Goal: Information Seeking & Learning: Learn about a topic

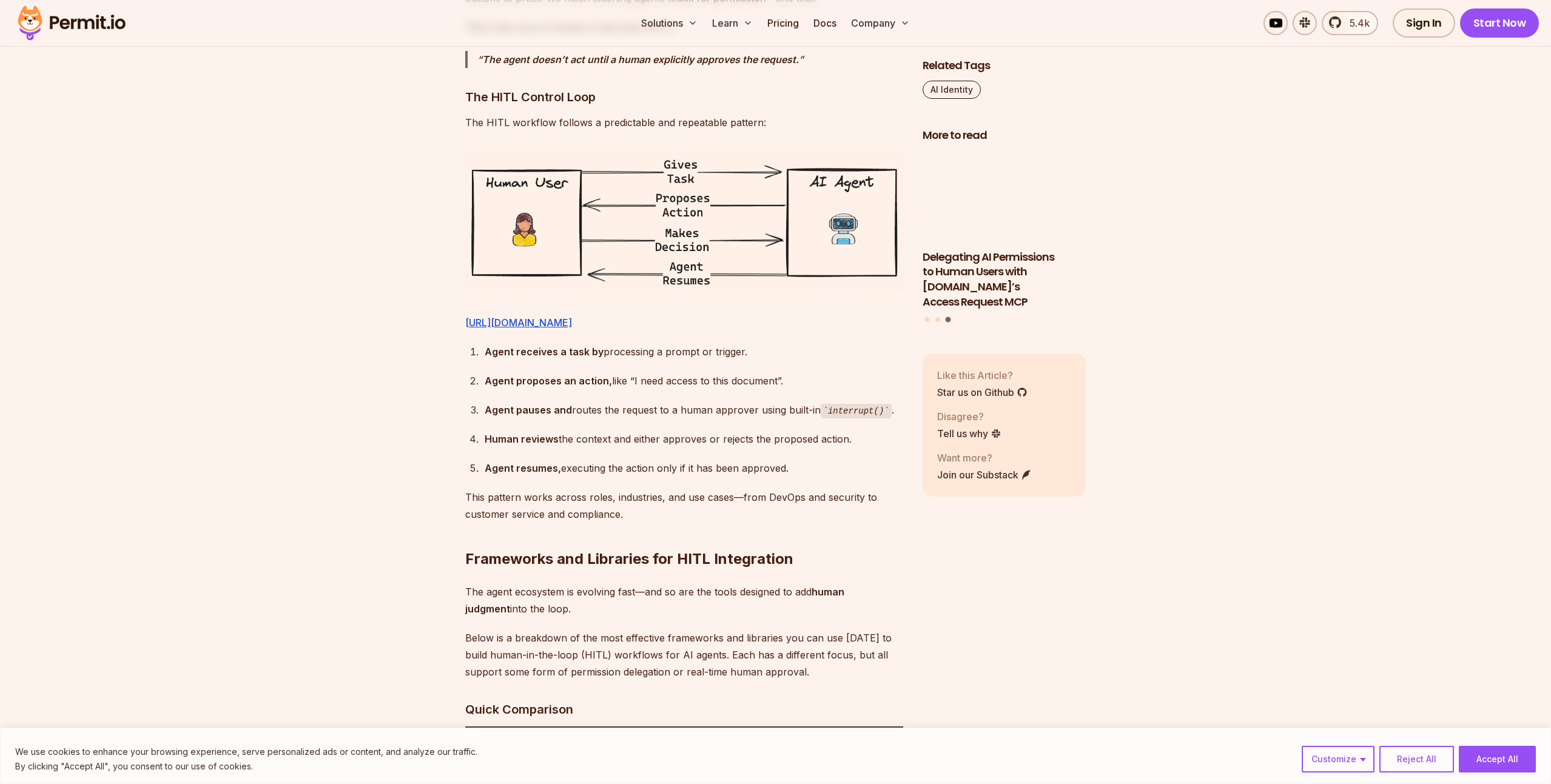
scroll to position [1977, 0]
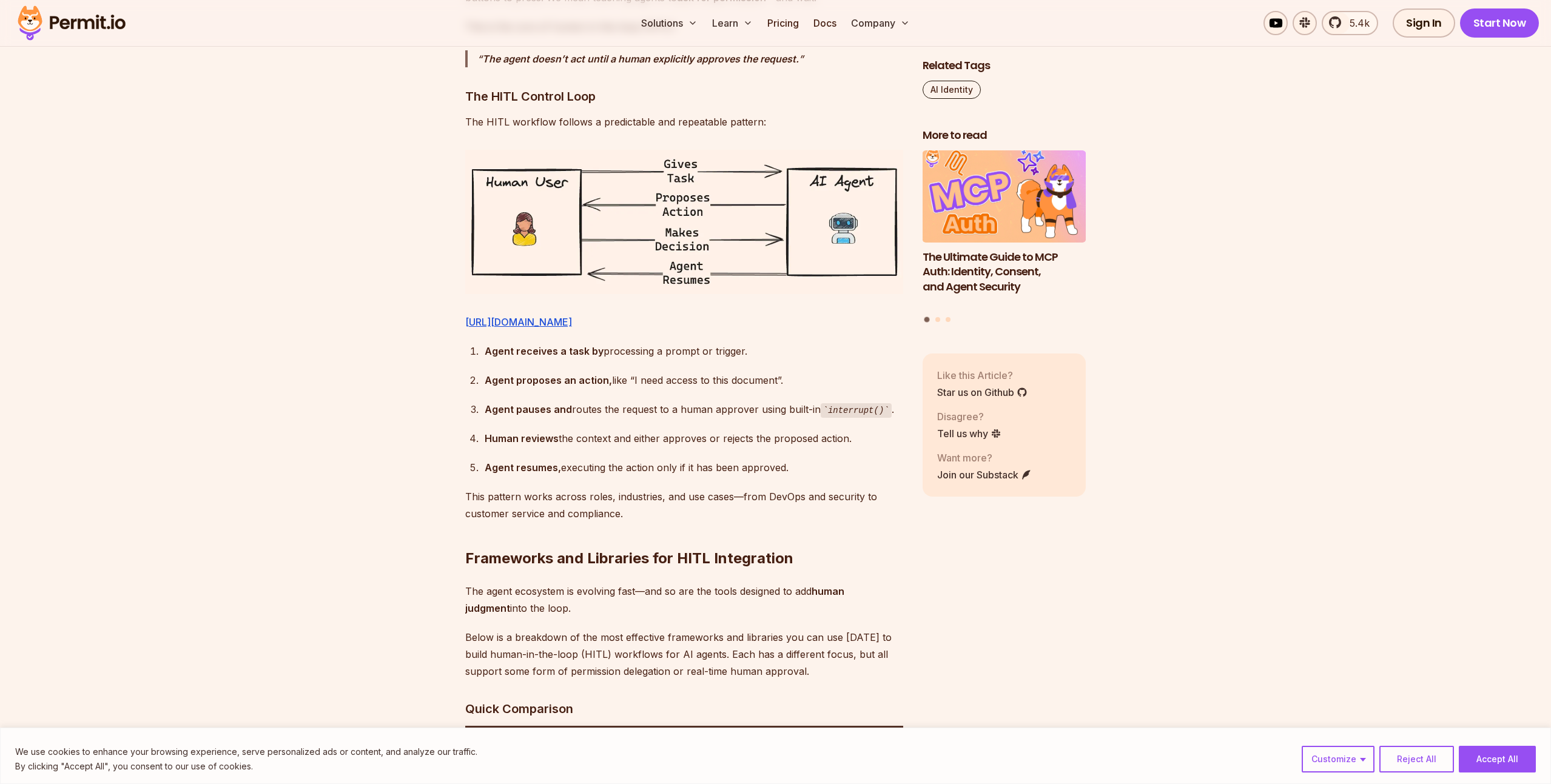
drag, startPoint x: 796, startPoint y: 504, endPoint x: 441, endPoint y: 381, distance: 375.7
copy ol "Agent receives a task by processing a prompt or trigger. Agent proposes an acti…"
click at [572, 320] on link "[URL][DOMAIN_NAME]" at bounding box center [519, 322] width 107 height 12
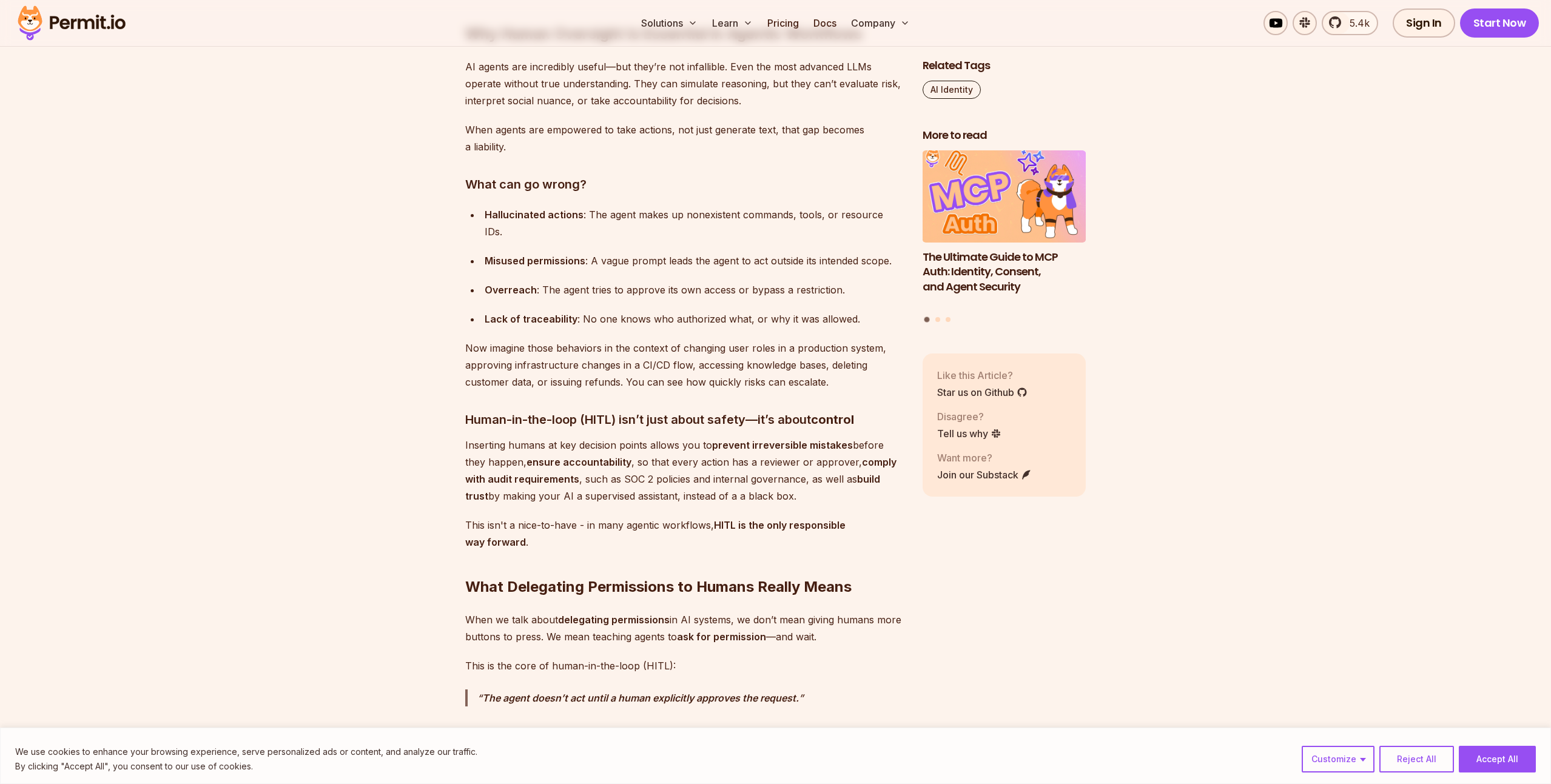
scroll to position [1339, 0]
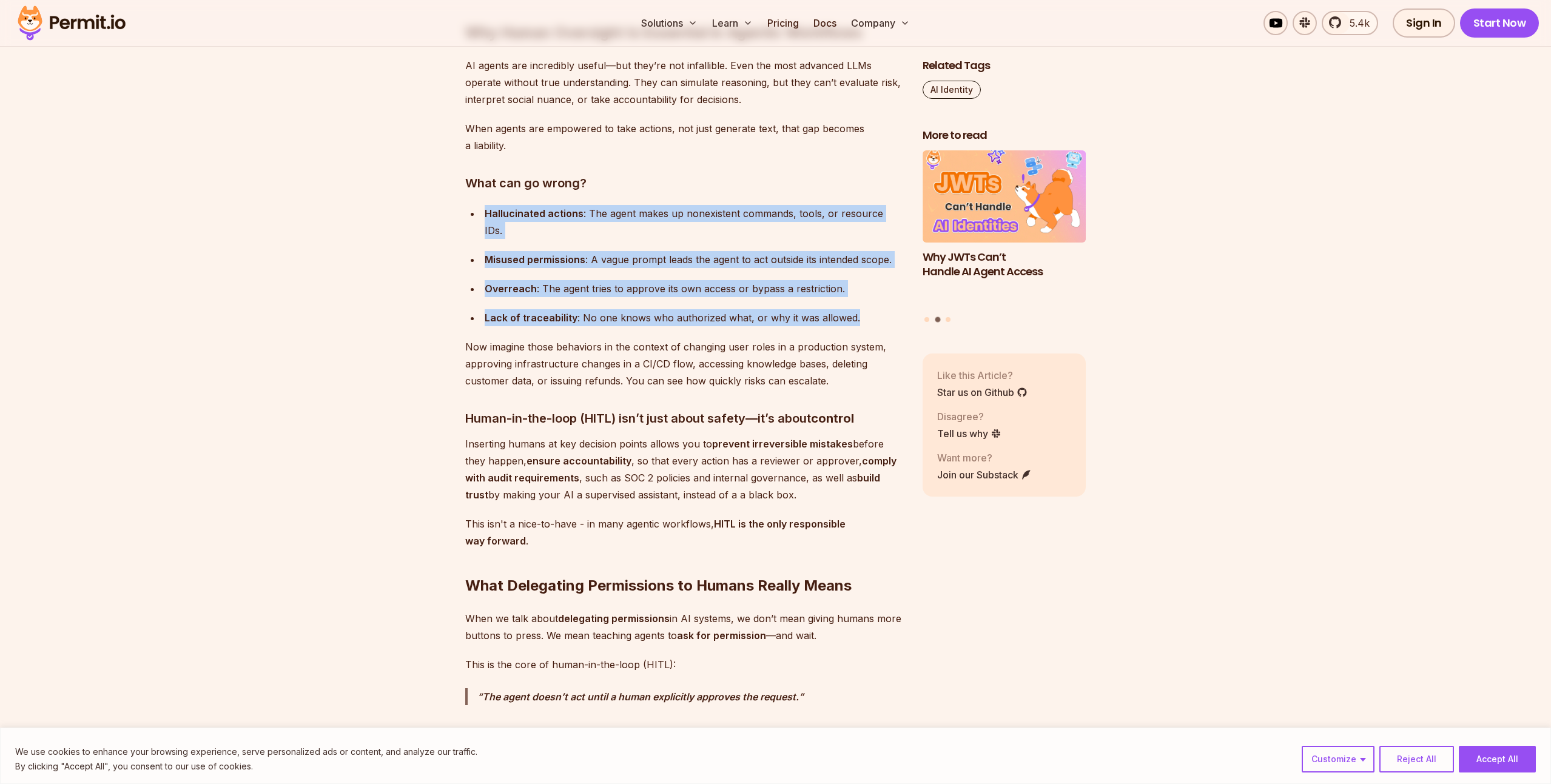
drag, startPoint x: 859, startPoint y: 299, endPoint x: 463, endPoint y: 208, distance: 406.3
copy ul "Hallucinated actions : The agent makes up nonexistent commands, tools, or resou…"
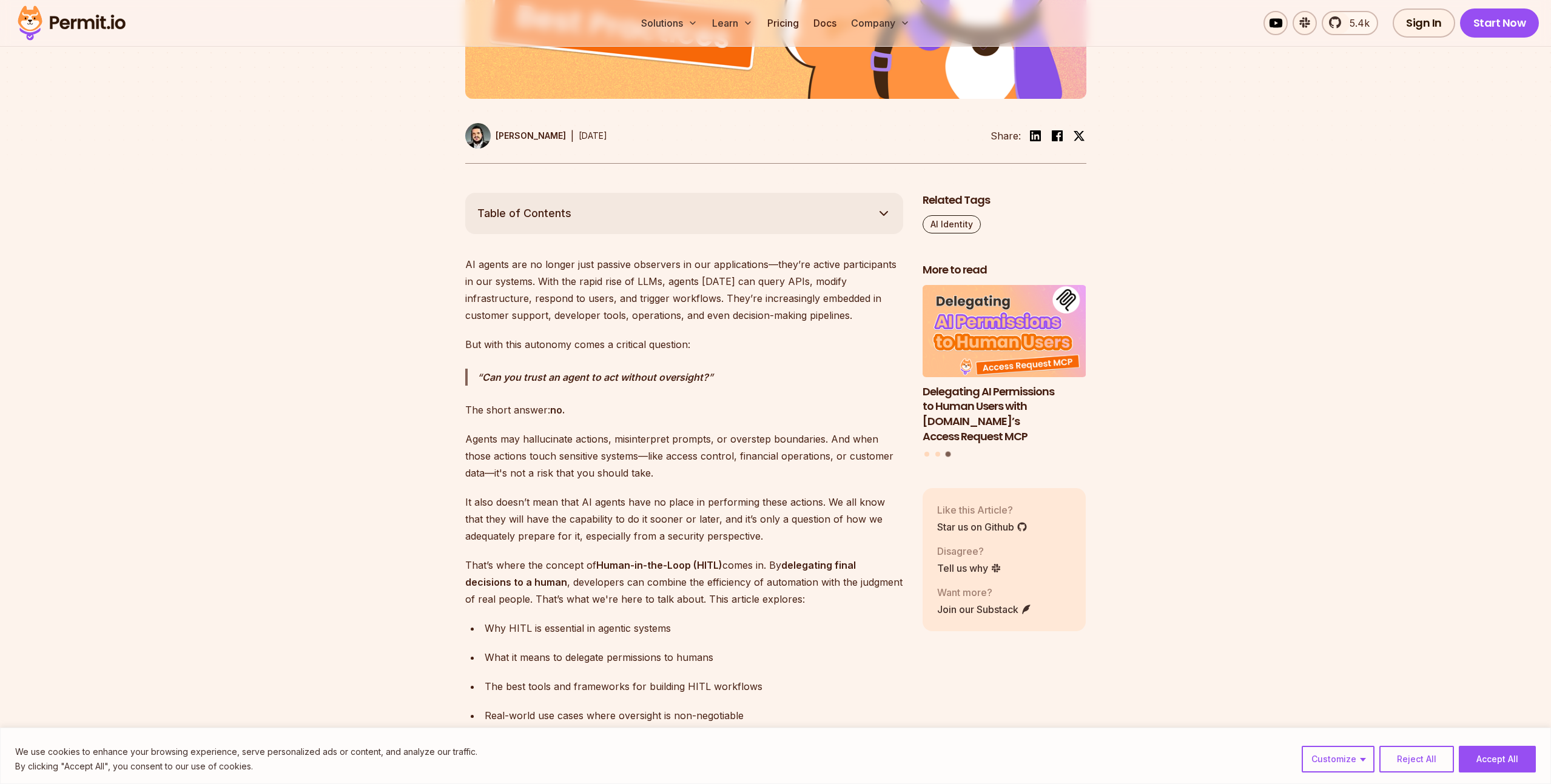
scroll to position [555, 0]
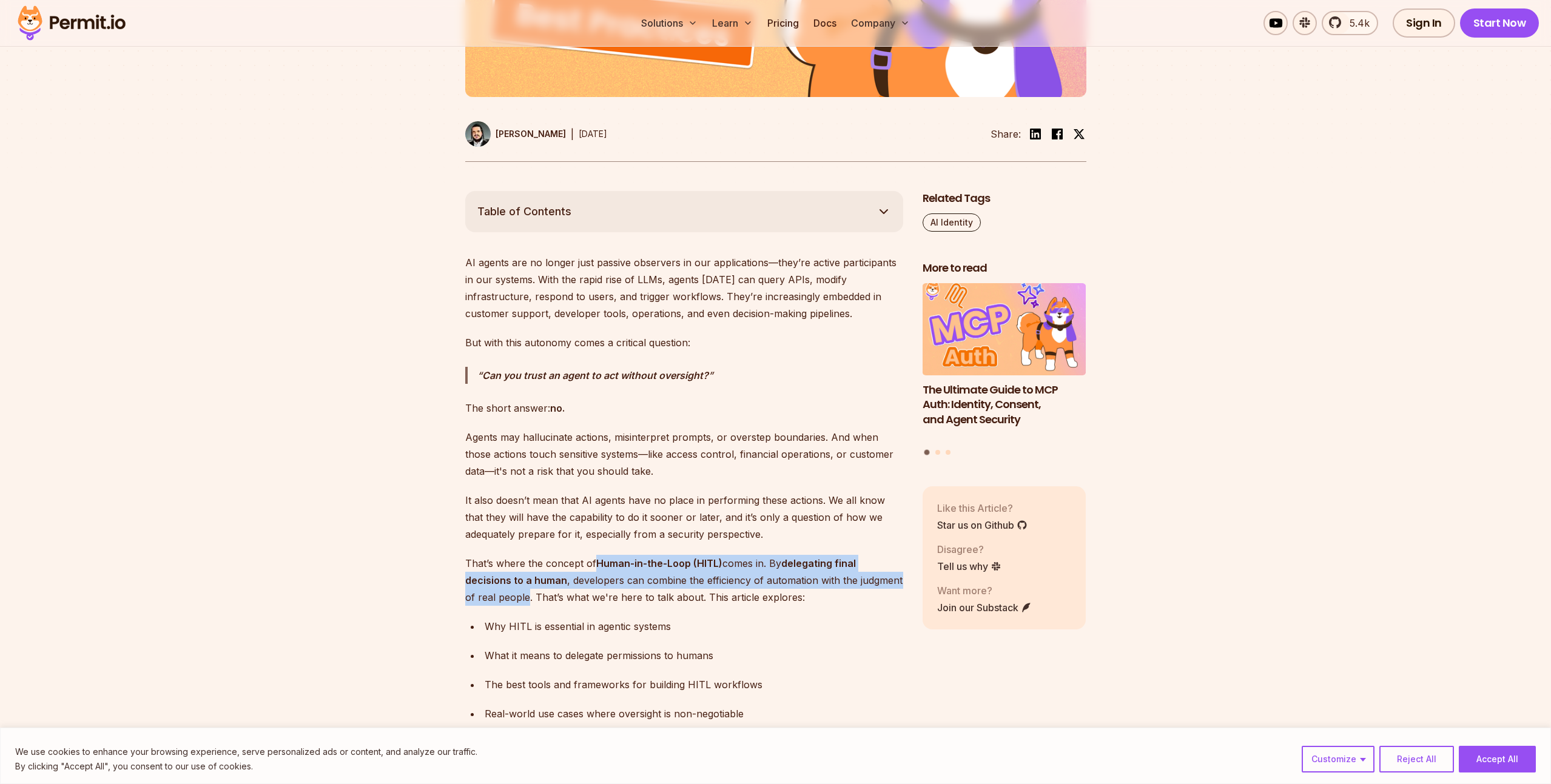
drag, startPoint x: 528, startPoint y: 600, endPoint x: 594, endPoint y: 562, distance: 76.2
click at [594, 562] on p "That’s where the concept of Human-in-the-Loop (HITL) comes in. By delegating fi…" at bounding box center [684, 579] width 438 height 51
copy p "Human-in-the-Loop (HITL) comes in. By delegating final decisions to a human , d…"
